Goal: Navigation & Orientation: Find specific page/section

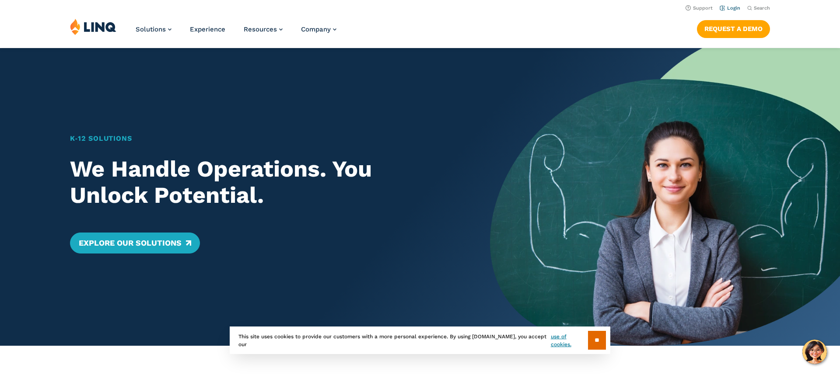
click at [734, 8] on link "Login" at bounding box center [730, 8] width 21 height 6
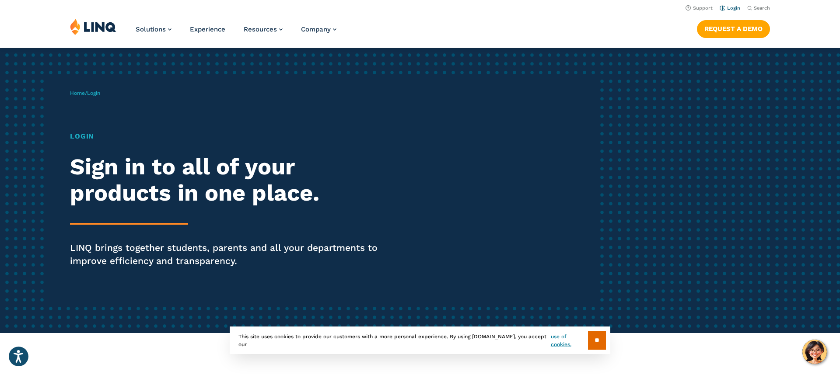
click at [733, 10] on link "Login" at bounding box center [730, 8] width 21 height 6
click at [85, 139] on h1 "Login" at bounding box center [232, 136] width 324 height 11
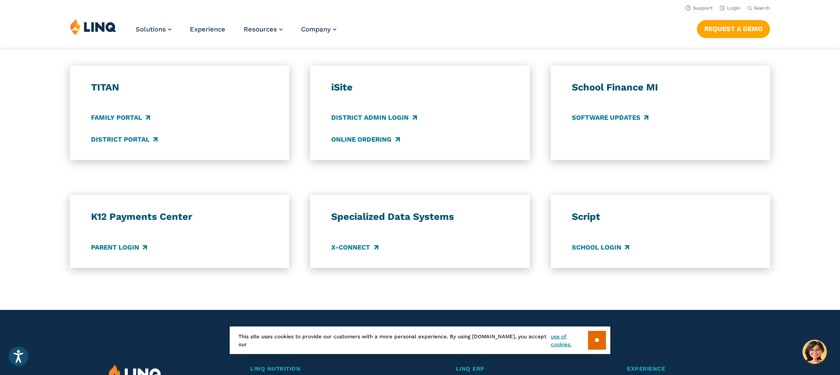
scroll to position [633, 0]
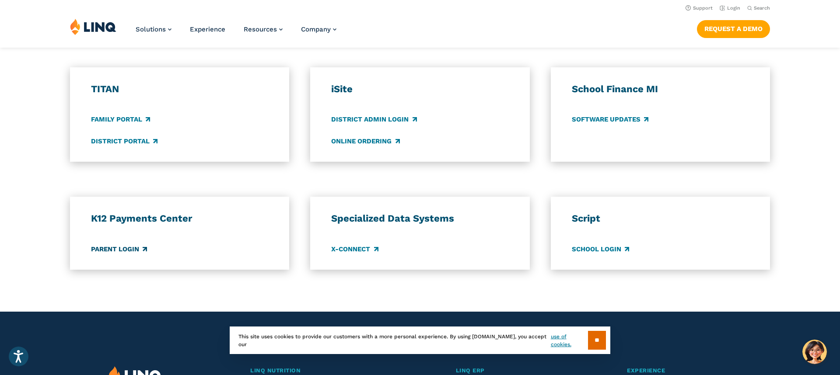
click at [121, 250] on link "Parent Login" at bounding box center [119, 250] width 56 height 10
